Goal: Entertainment & Leisure: Consume media (video, audio)

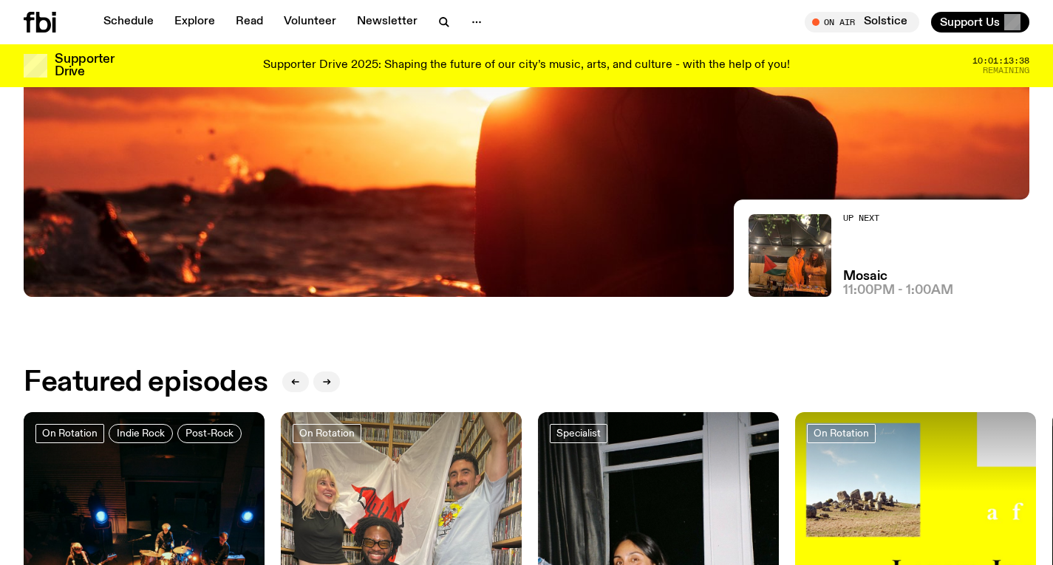
scroll to position [393, 0]
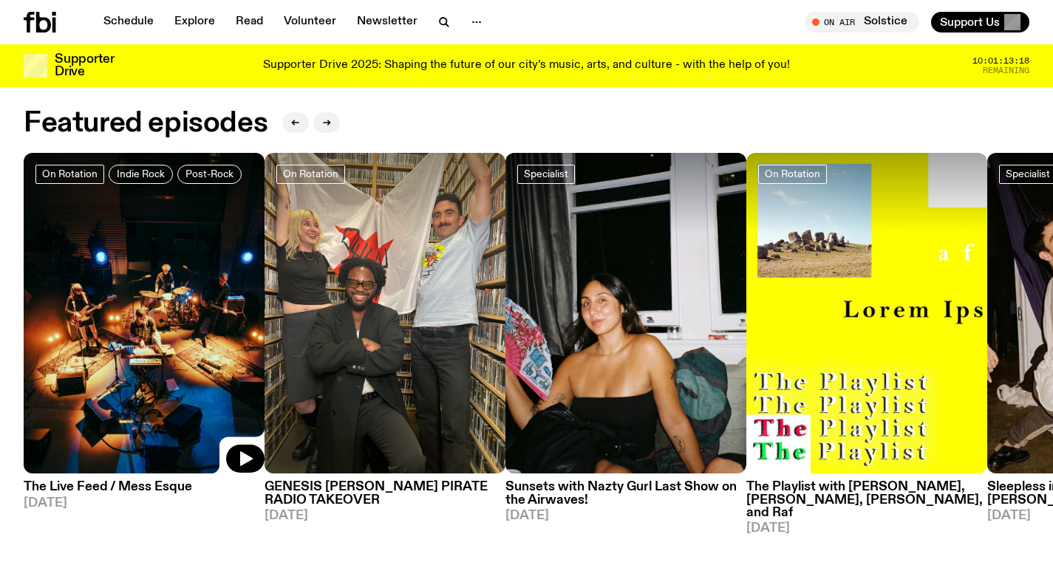
scroll to position [691, 0]
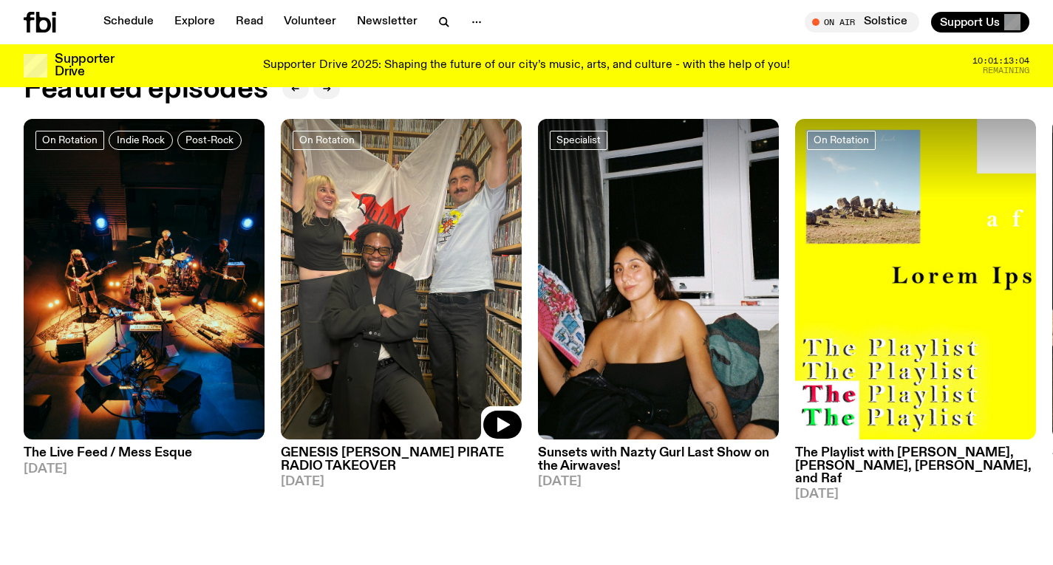
click at [333, 237] on img at bounding box center [401, 280] width 241 height 322
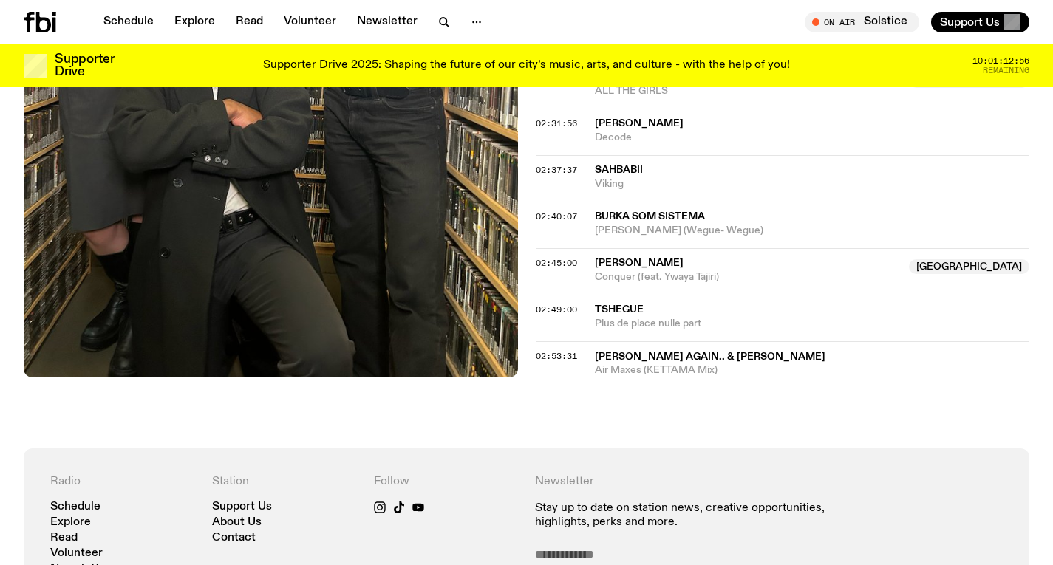
scroll to position [2015, 0]
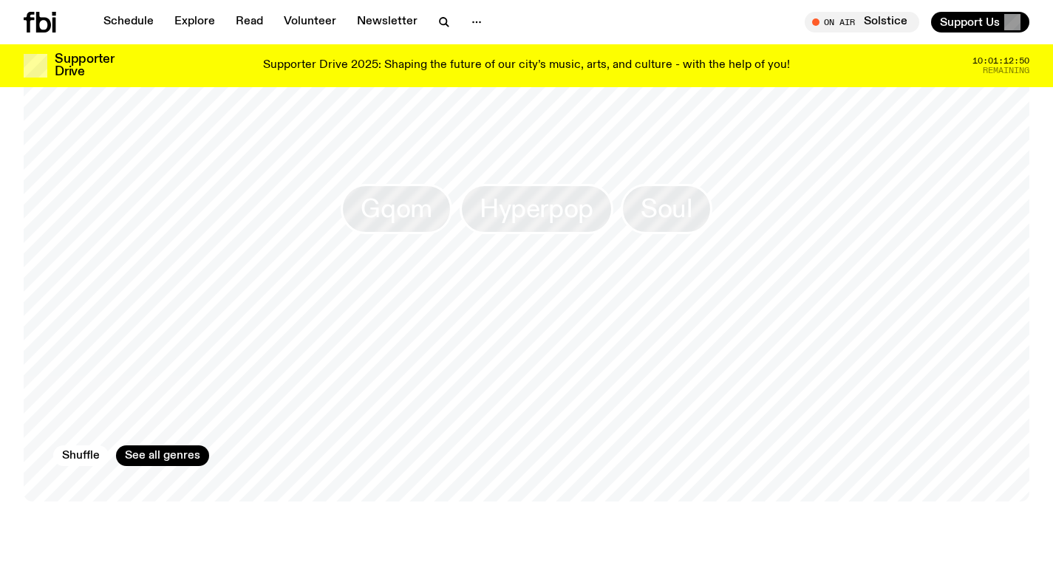
scroll to position [1331, 0]
